Goal: Transaction & Acquisition: Subscribe to service/newsletter

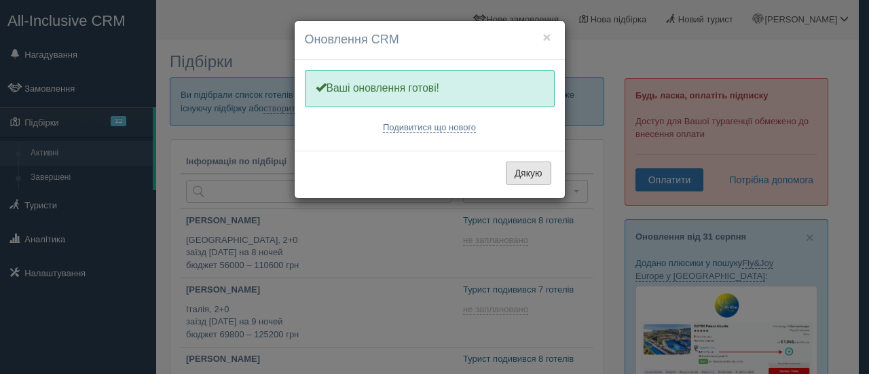
click at [528, 162] on button "Дякую" at bounding box center [528, 173] width 45 height 23
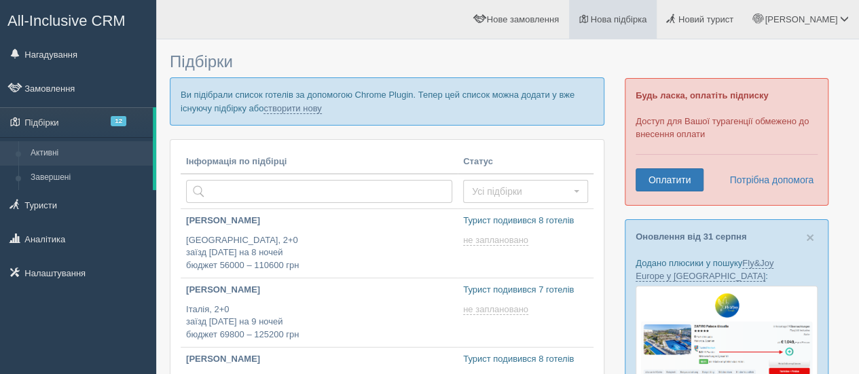
click at [647, 22] on span "Нова підбірка" at bounding box center [619, 19] width 56 height 10
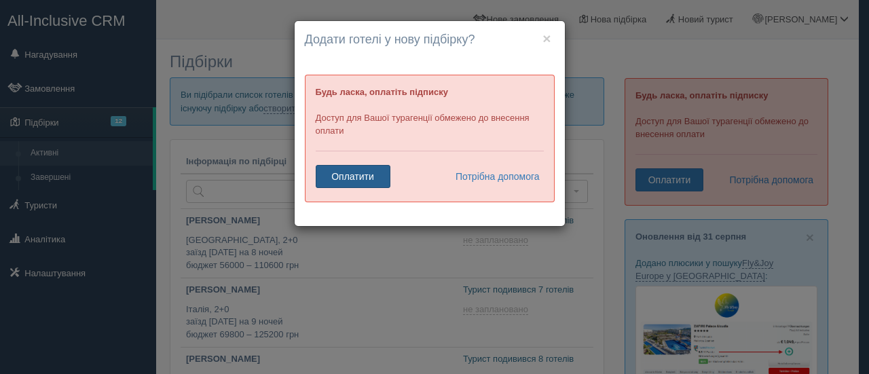
click at [368, 176] on link "Оплатити" at bounding box center [353, 176] width 75 height 23
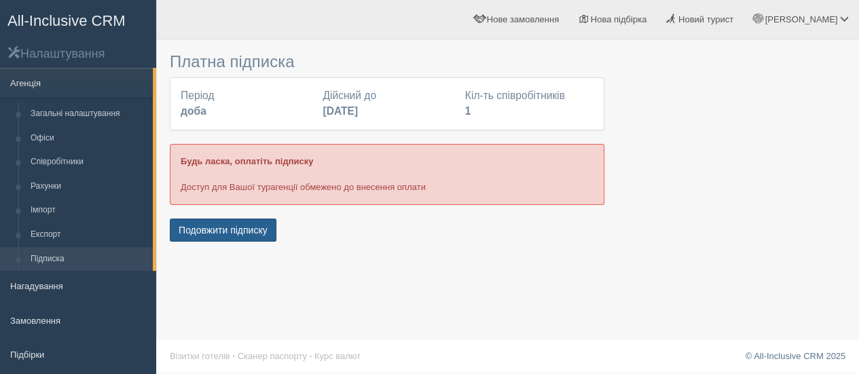
click at [215, 226] on button "Подовжити підписку" at bounding box center [223, 230] width 107 height 23
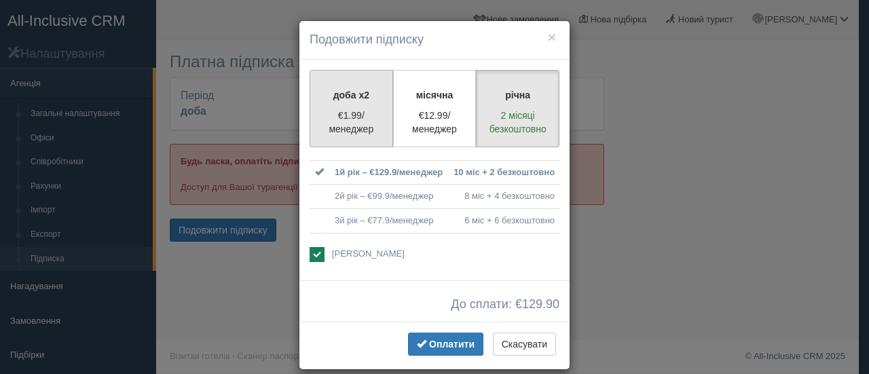
click at [338, 110] on p "€1.99/менеджер" at bounding box center [351, 122] width 66 height 27
radio input "true"
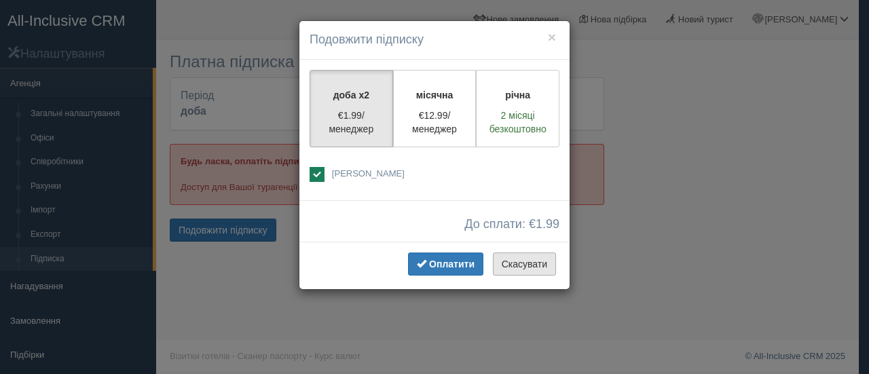
click at [519, 262] on button "Скасувати" at bounding box center [524, 264] width 63 height 23
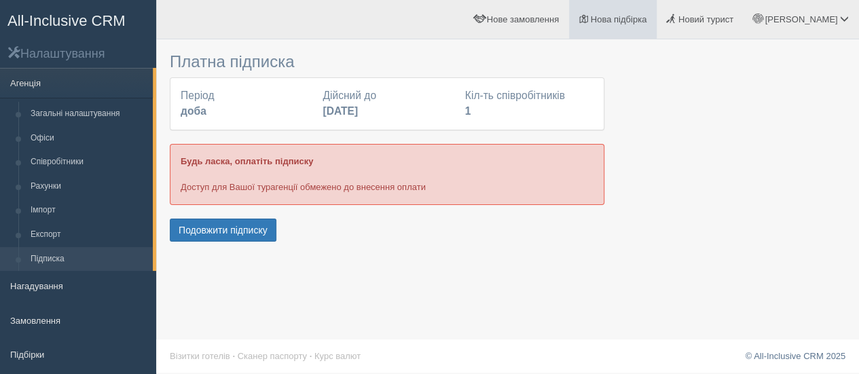
click at [588, 16] on span at bounding box center [583, 18] width 9 height 9
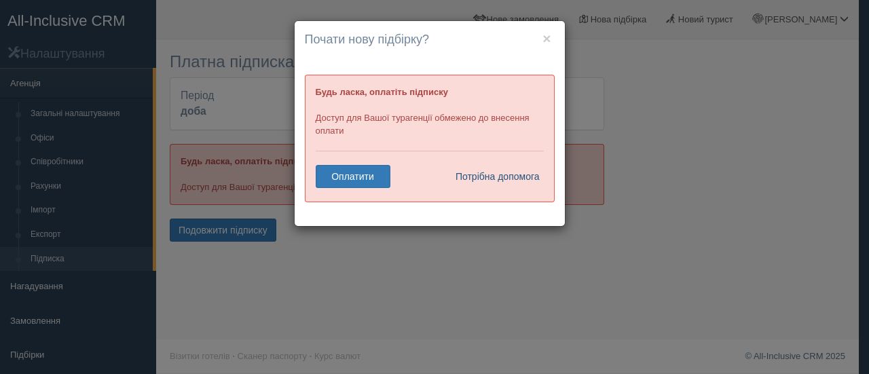
click at [528, 174] on link "Потрібна допомога" at bounding box center [494, 176] width 94 height 23
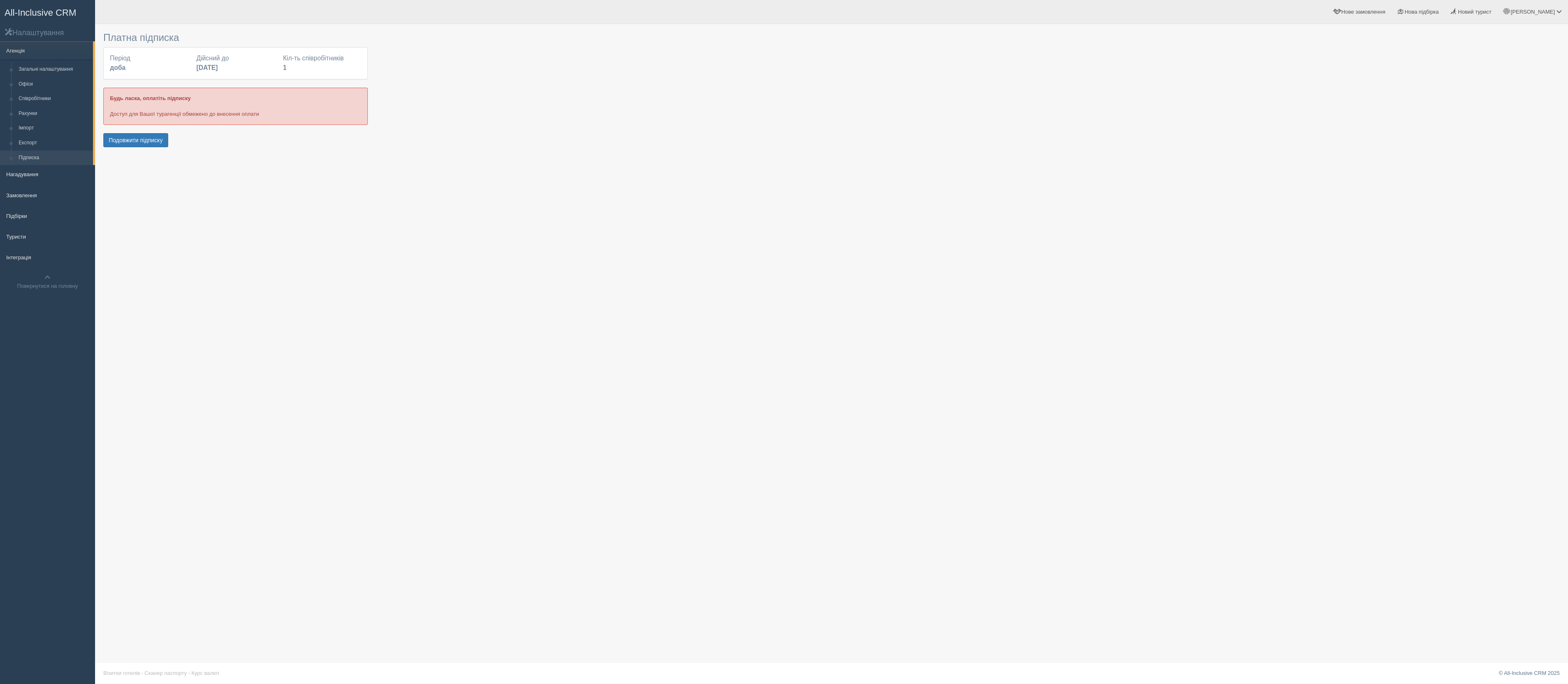
drag, startPoint x: 1369, startPoint y: 248, endPoint x: 1369, endPoint y: 182, distance: 66.0
click at [522, 227] on div "Платна підписка Період доба Дійсний до 24 травня 2025 Кіл-ть співробітників 1 Б…" at bounding box center [831, 342] width 1473 height 684
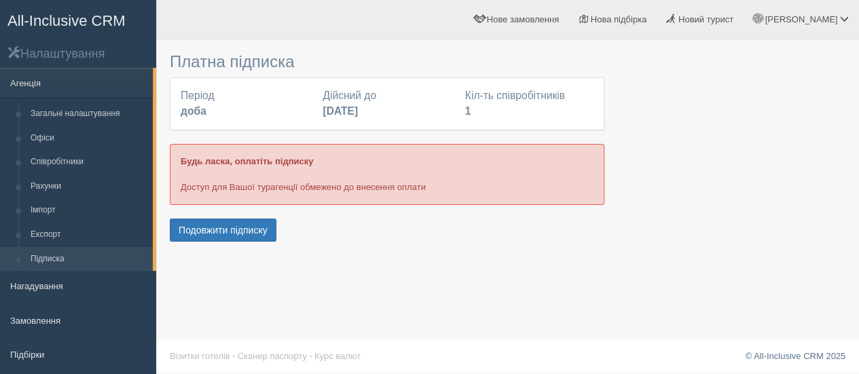
drag, startPoint x: 2276, startPoint y: 230, endPoint x: 545, endPoint y: 267, distance: 1731.8
click at [545, 273] on div "Платна підписка Період доба Дійсний до 24 травня 2025 Кіл-ть співробітників 1 Б…" at bounding box center [507, 187] width 703 height 374
click at [772, 270] on div "Платна підписка Період доба Дійсний до 24 травня 2025 Кіл-ть співробітників 1 Б…" at bounding box center [507, 187] width 703 height 374
